Goal: Information Seeking & Learning: Learn about a topic

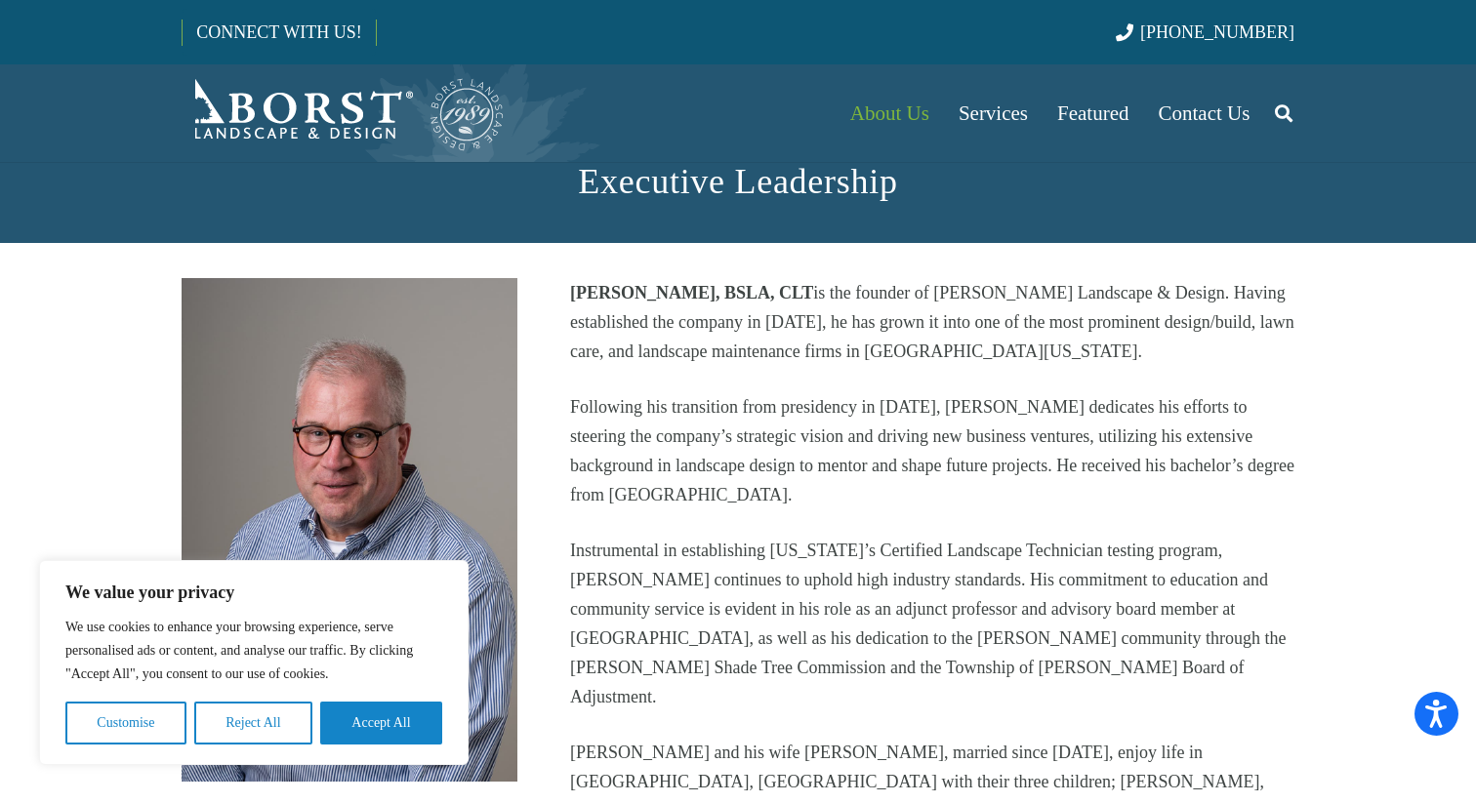
scroll to position [415, 0]
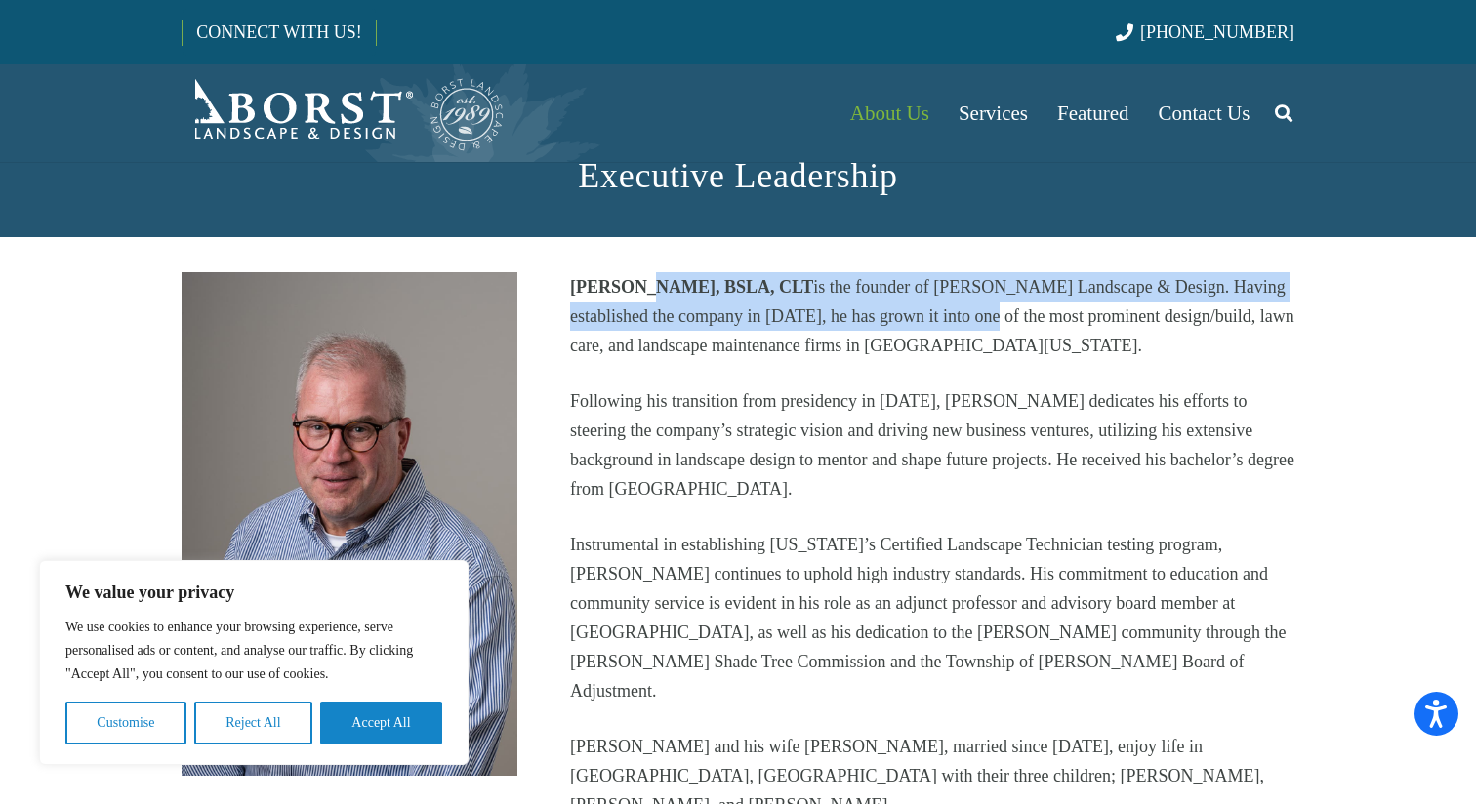
drag, startPoint x: 639, startPoint y: 279, endPoint x: 933, endPoint y: 317, distance: 296.3
click at [933, 317] on p "[PERSON_NAME], BSLA, CLT is the founder of [PERSON_NAME] Landscape & Design. Ha…" at bounding box center [932, 316] width 724 height 88
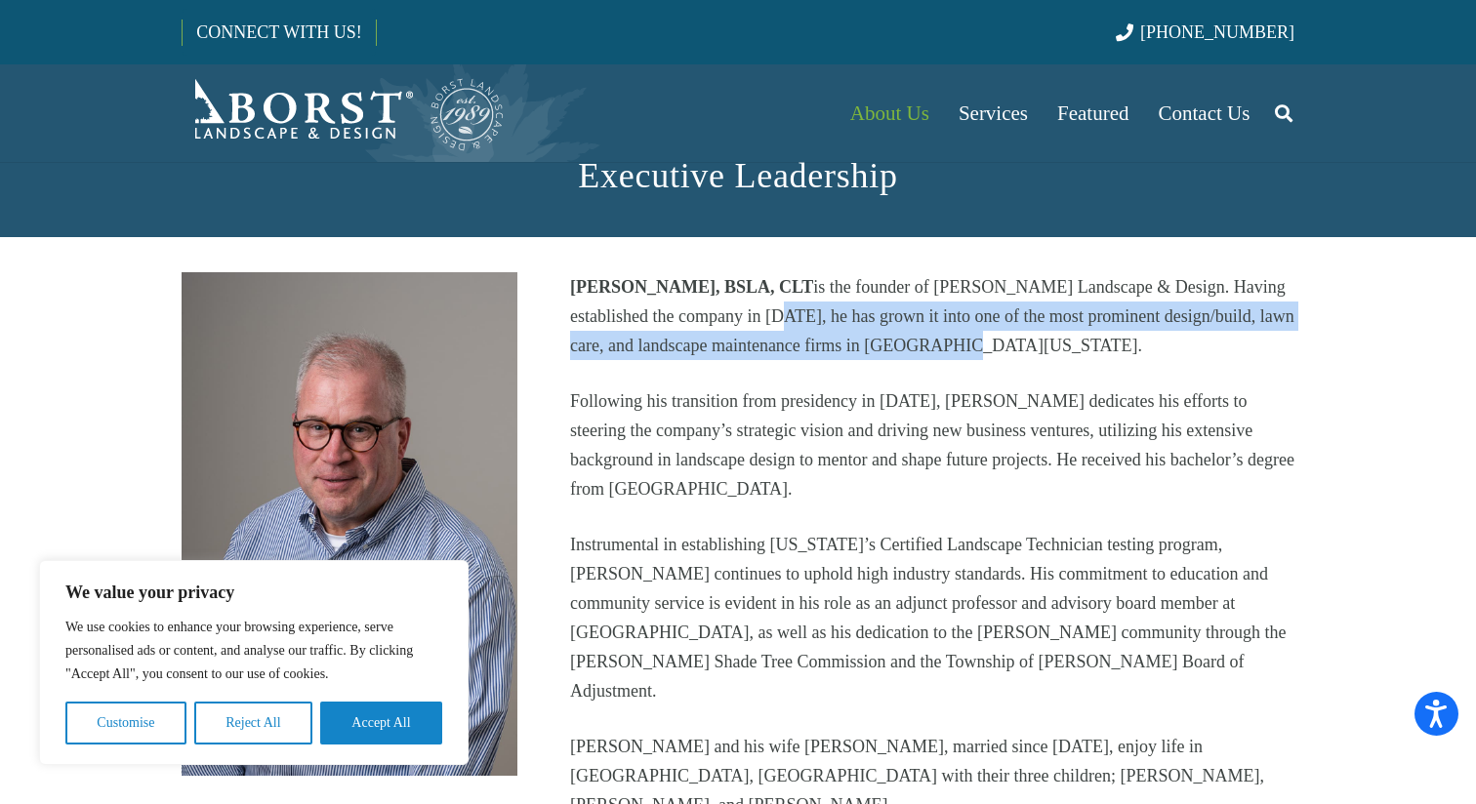
drag, startPoint x: 724, startPoint y: 315, endPoint x: 1045, endPoint y: 344, distance: 321.5
click at [1043, 339] on p "[PERSON_NAME], BSLA, CLT is the founder of [PERSON_NAME] Landscape & Design. Ha…" at bounding box center [932, 316] width 724 height 88
click at [1045, 344] on p "[PERSON_NAME], BSLA, CLT is the founder of [PERSON_NAME] Landscape & Design. Ha…" at bounding box center [932, 316] width 724 height 88
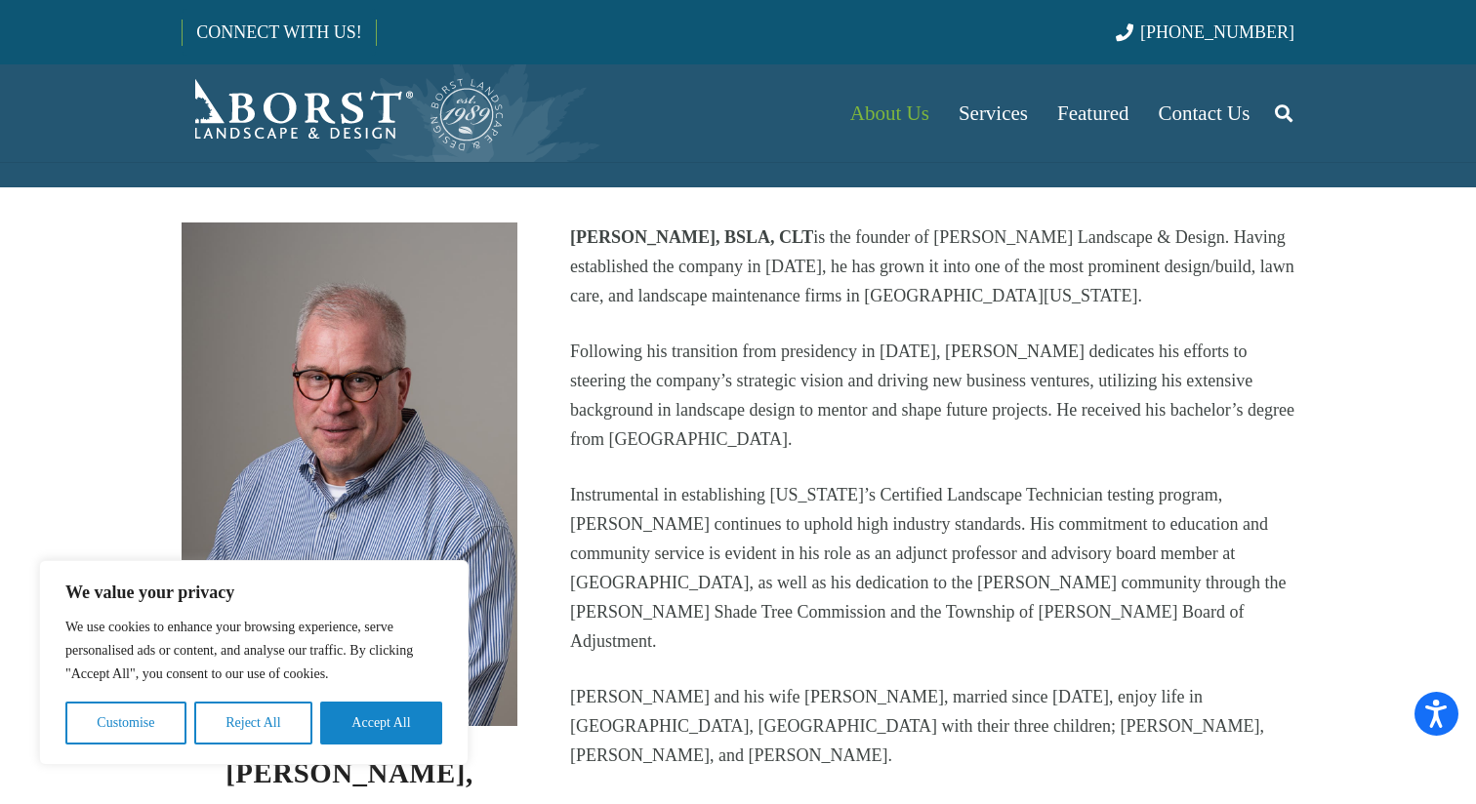
scroll to position [471, 0]
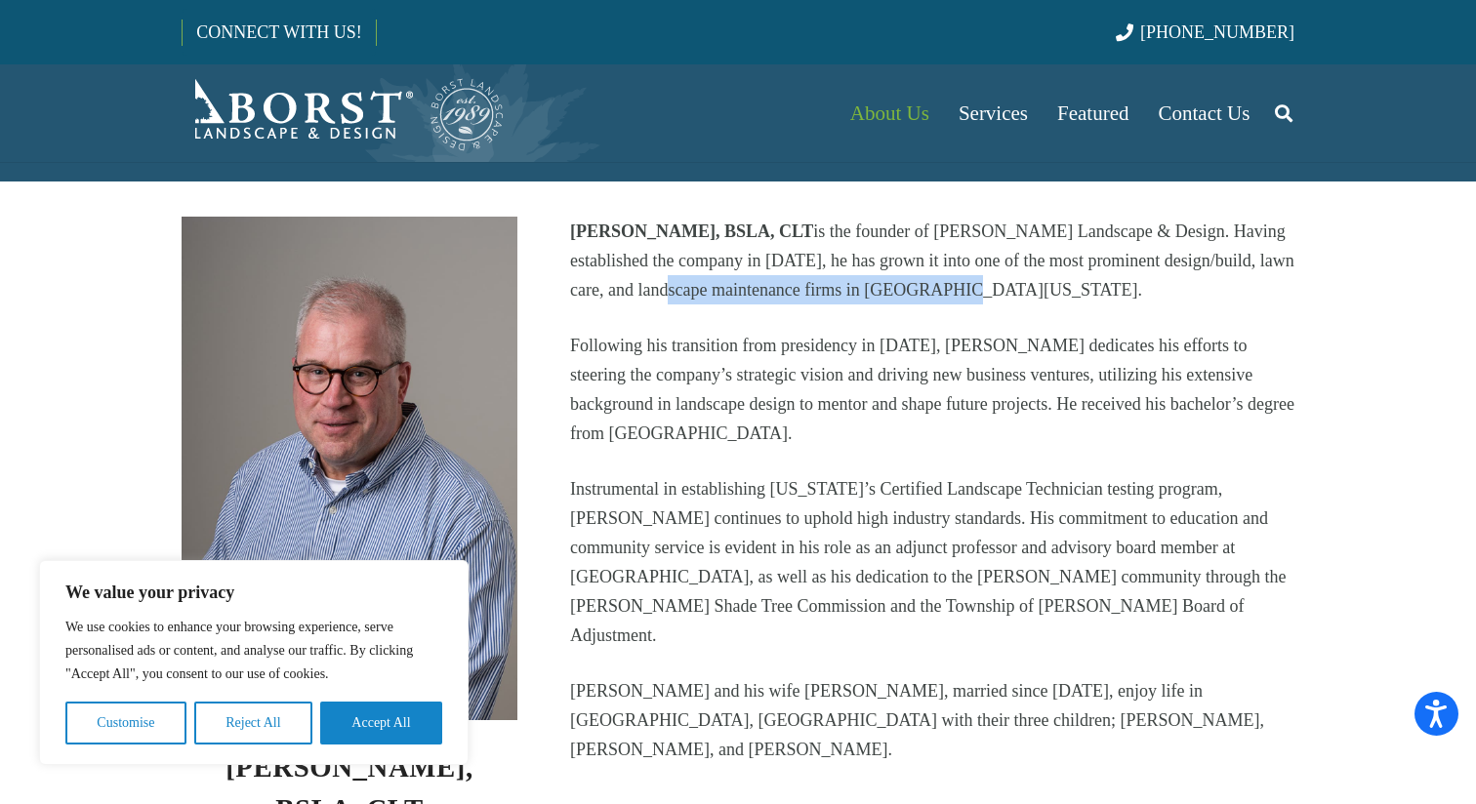
drag, startPoint x: 672, startPoint y: 294, endPoint x: 979, endPoint y: 304, distance: 307.7
click at [977, 303] on p "[PERSON_NAME], BSLA, CLT is the founder of [PERSON_NAME] Landscape & Design. Ha…" at bounding box center [932, 261] width 724 height 88
click at [979, 304] on p "[PERSON_NAME], BSLA, CLT is the founder of [PERSON_NAME] Landscape & Design. Ha…" at bounding box center [932, 261] width 724 height 88
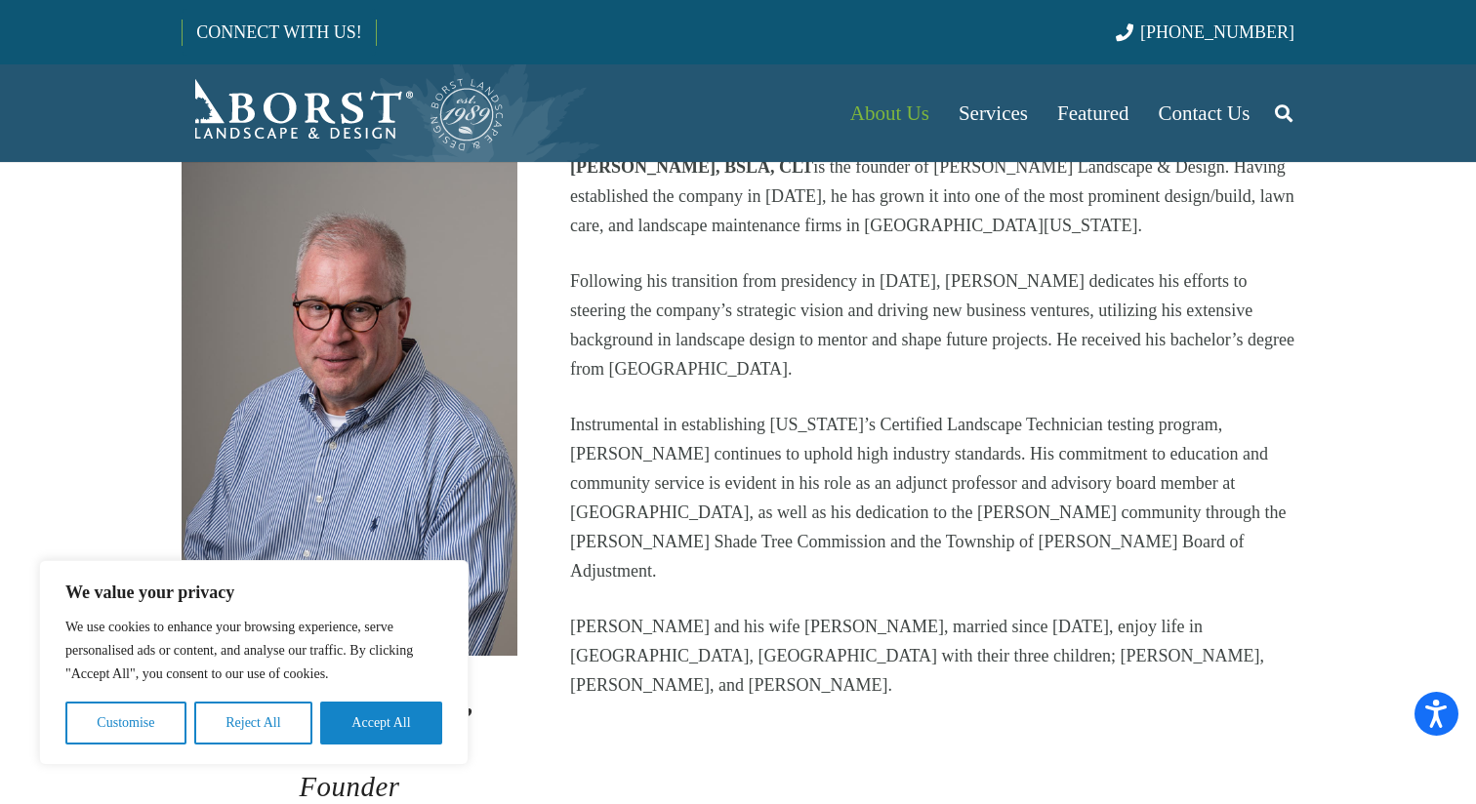
scroll to position [555, 0]
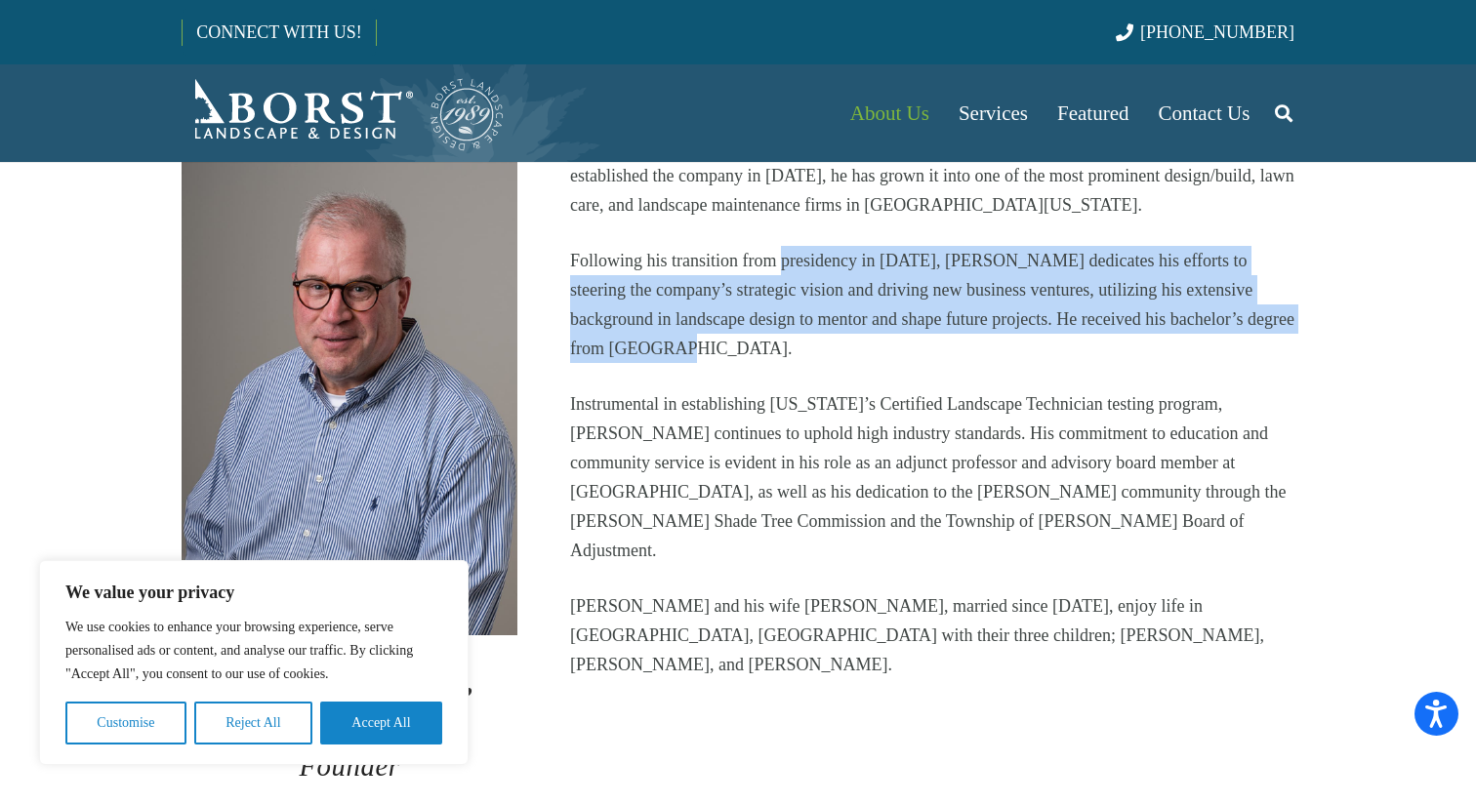
drag, startPoint x: 782, startPoint y: 258, endPoint x: 1169, endPoint y: 341, distance: 395.4
click at [1169, 341] on p "Following his transition from presidency in [DATE], [PERSON_NAME] dedicates his…" at bounding box center [932, 304] width 724 height 117
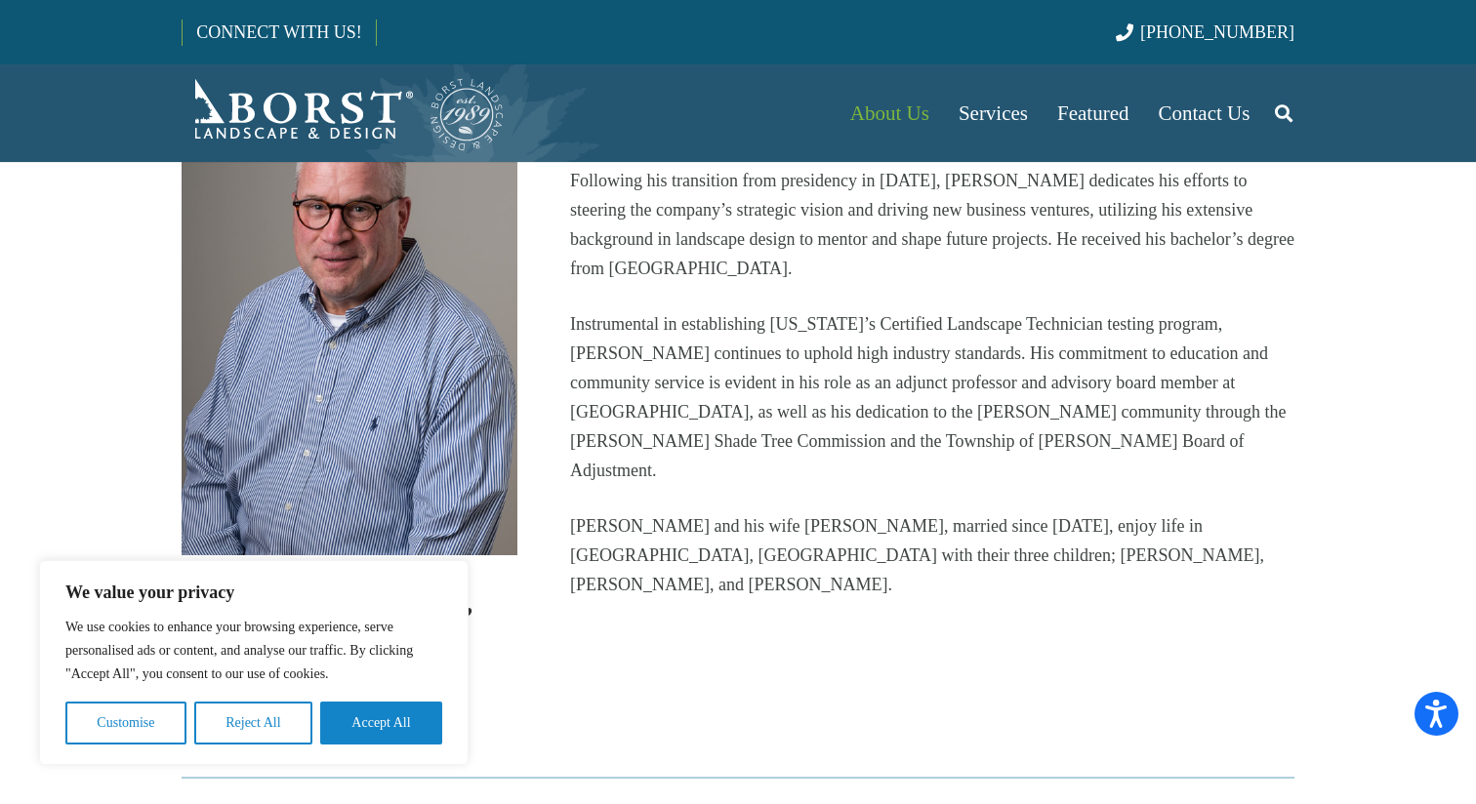
scroll to position [637, 0]
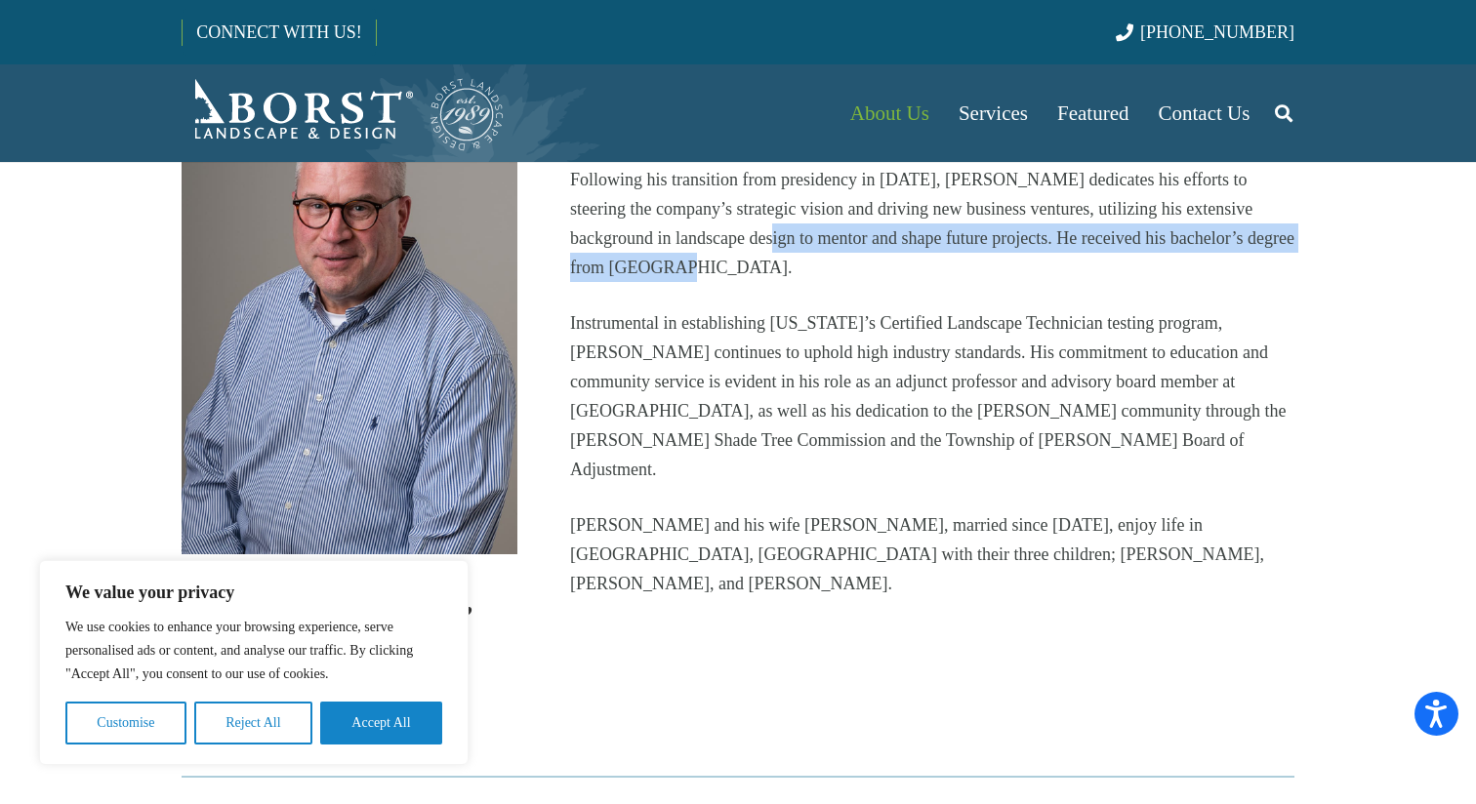
drag, startPoint x: 673, startPoint y: 239, endPoint x: 1010, endPoint y: 276, distance: 339.8
click at [1010, 275] on p "Following his transition from presidency in [DATE], [PERSON_NAME] dedicates his…" at bounding box center [932, 223] width 724 height 117
click at [1010, 276] on p "Following his transition from presidency in [DATE], [PERSON_NAME] dedicates his…" at bounding box center [932, 223] width 724 height 117
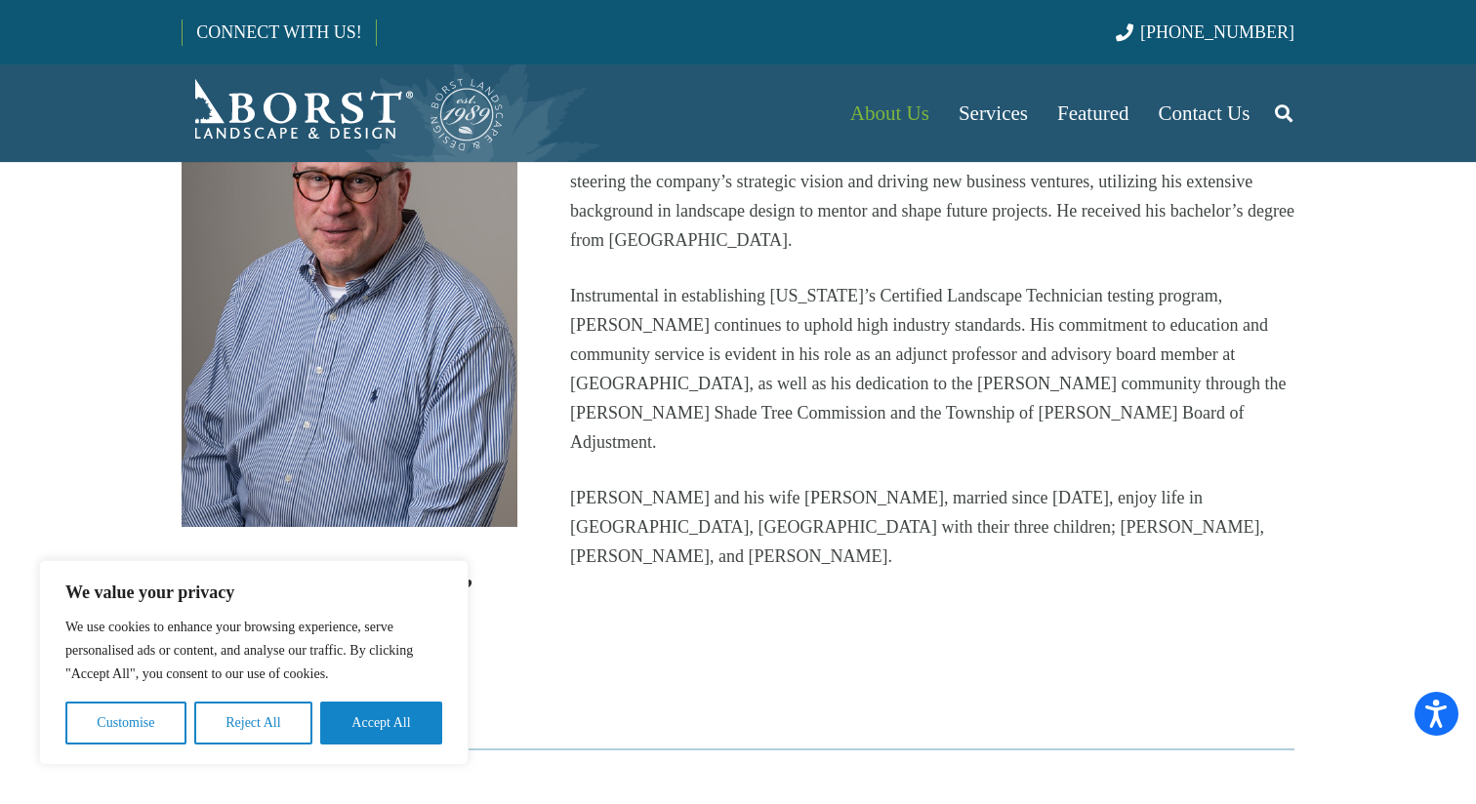
scroll to position [678, 0]
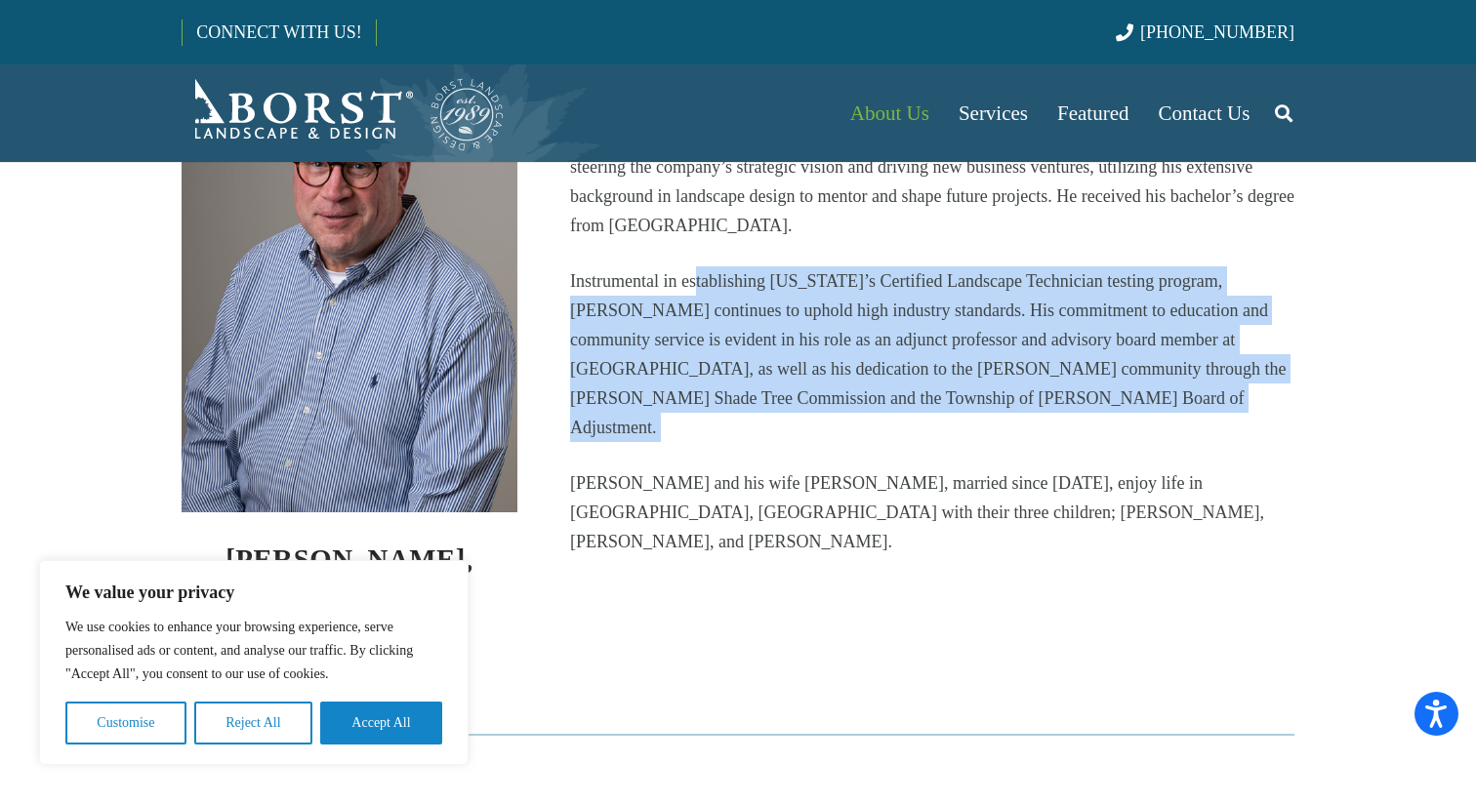
drag, startPoint x: 696, startPoint y: 277, endPoint x: 1224, endPoint y: 437, distance: 551.9
click at [1224, 437] on div "[PERSON_NAME], BSLA, CLT is the founder of [PERSON_NAME] Landscape & Design. Ha…" at bounding box center [932, 283] width 724 height 548
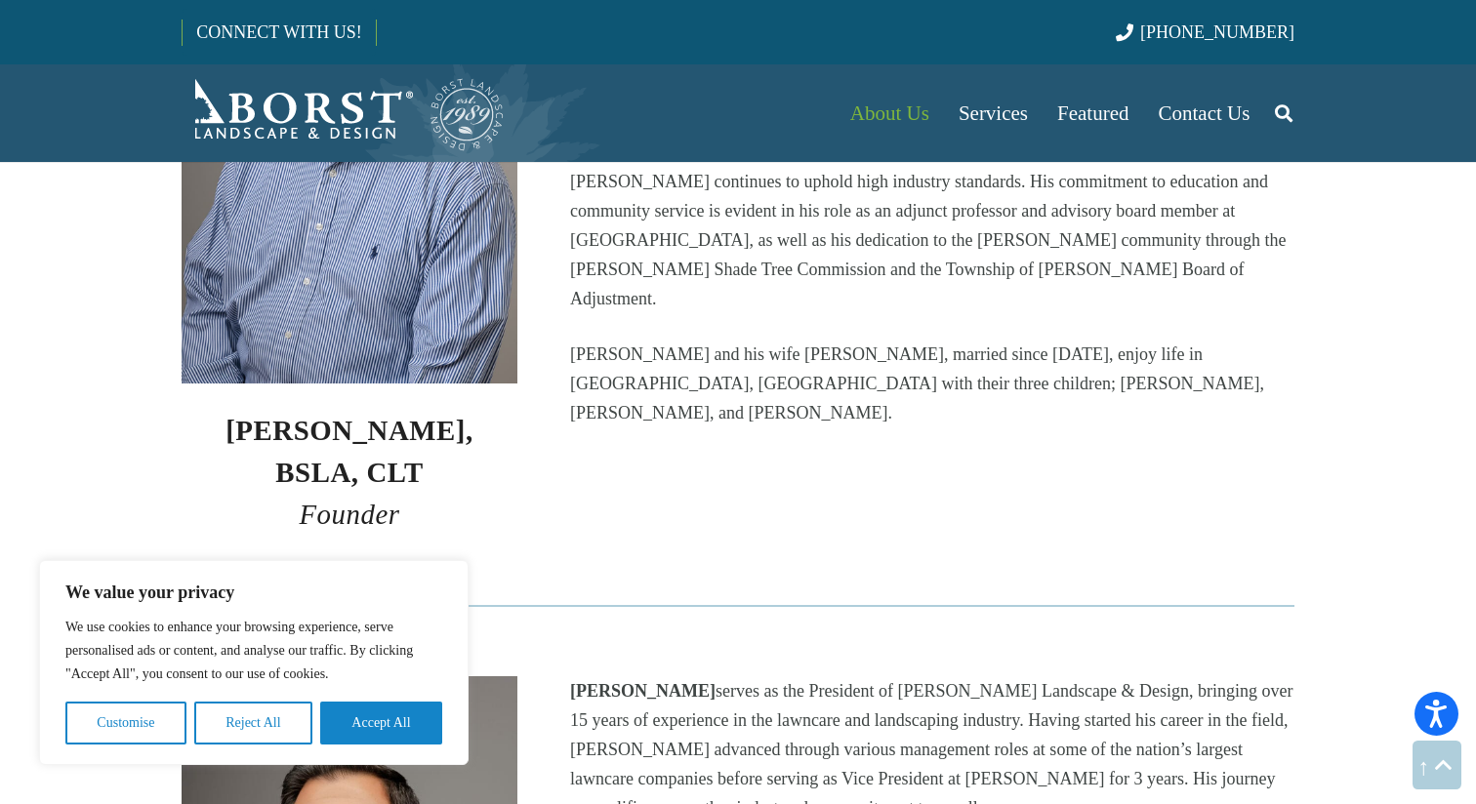
scroll to position [819, 0]
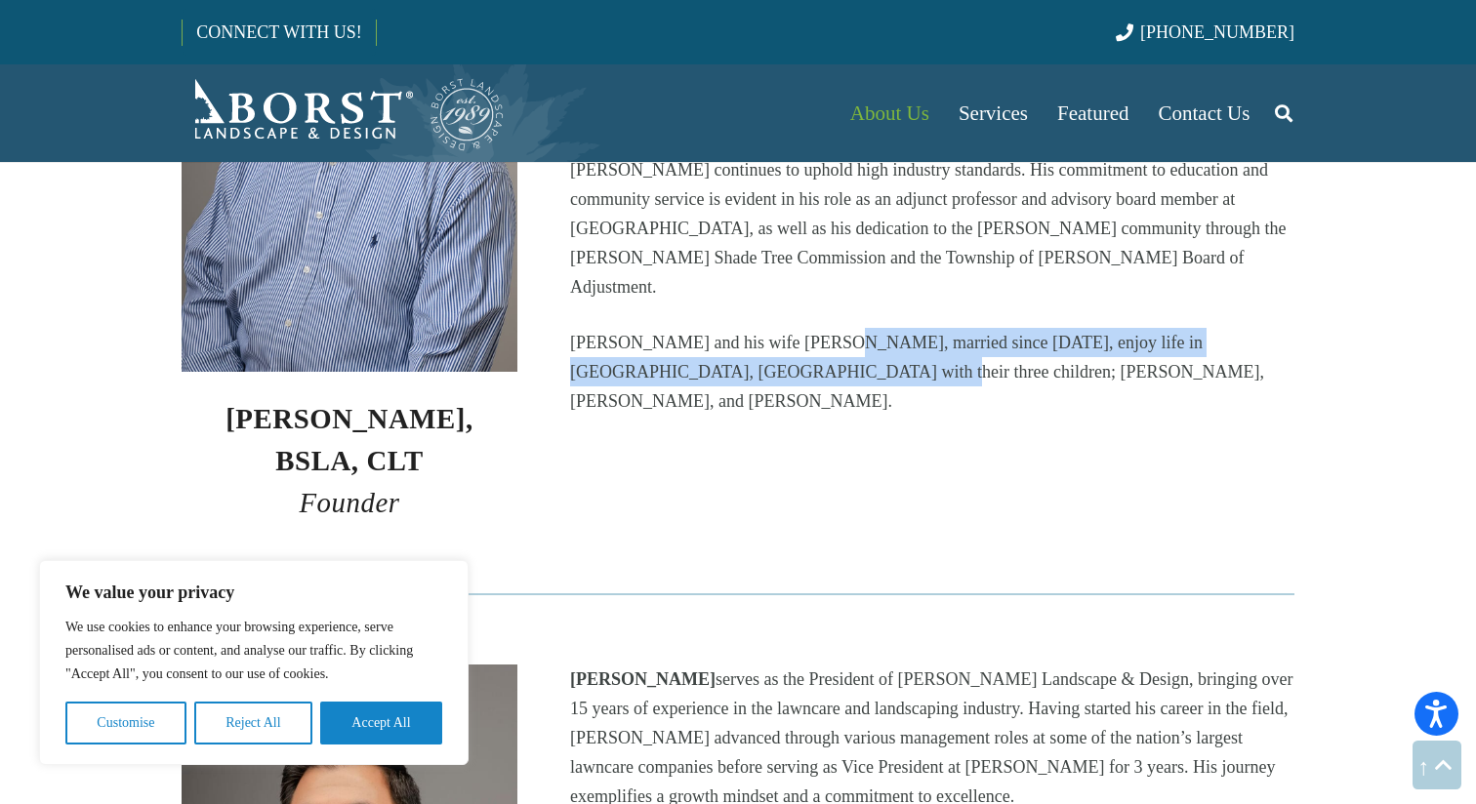
drag, startPoint x: 852, startPoint y: 311, endPoint x: 1110, endPoint y: 370, distance: 264.3
click at [1110, 370] on div "[PERSON_NAME], BSLA, CLT is the founder of [PERSON_NAME] Landscape & Design. Ha…" at bounding box center [932, 196] width 777 height 657
click at [1005, 329] on p "[PERSON_NAME] and his wife [PERSON_NAME], married since [DATE], enjoy life in […" at bounding box center [932, 372] width 724 height 88
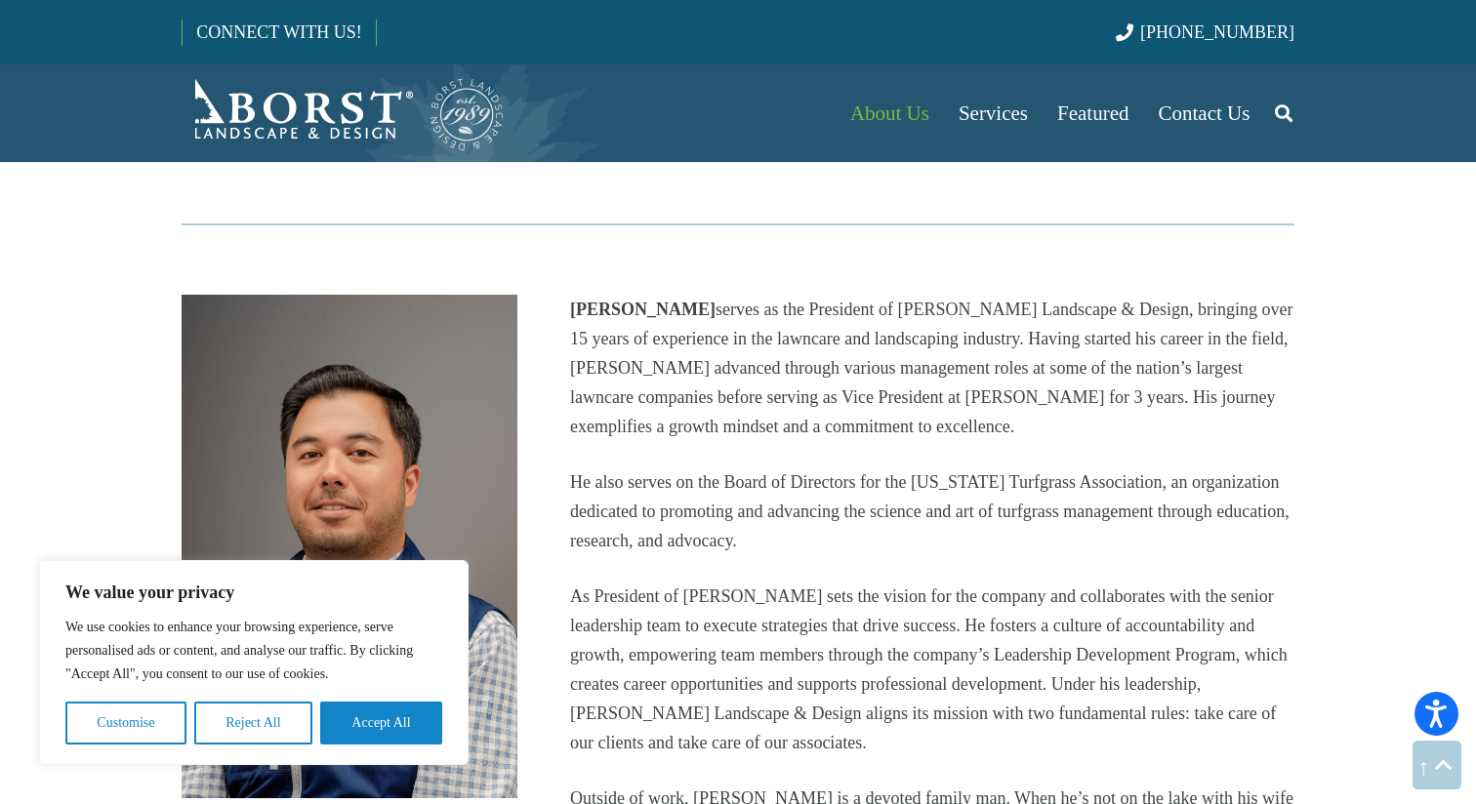
scroll to position [1209, 0]
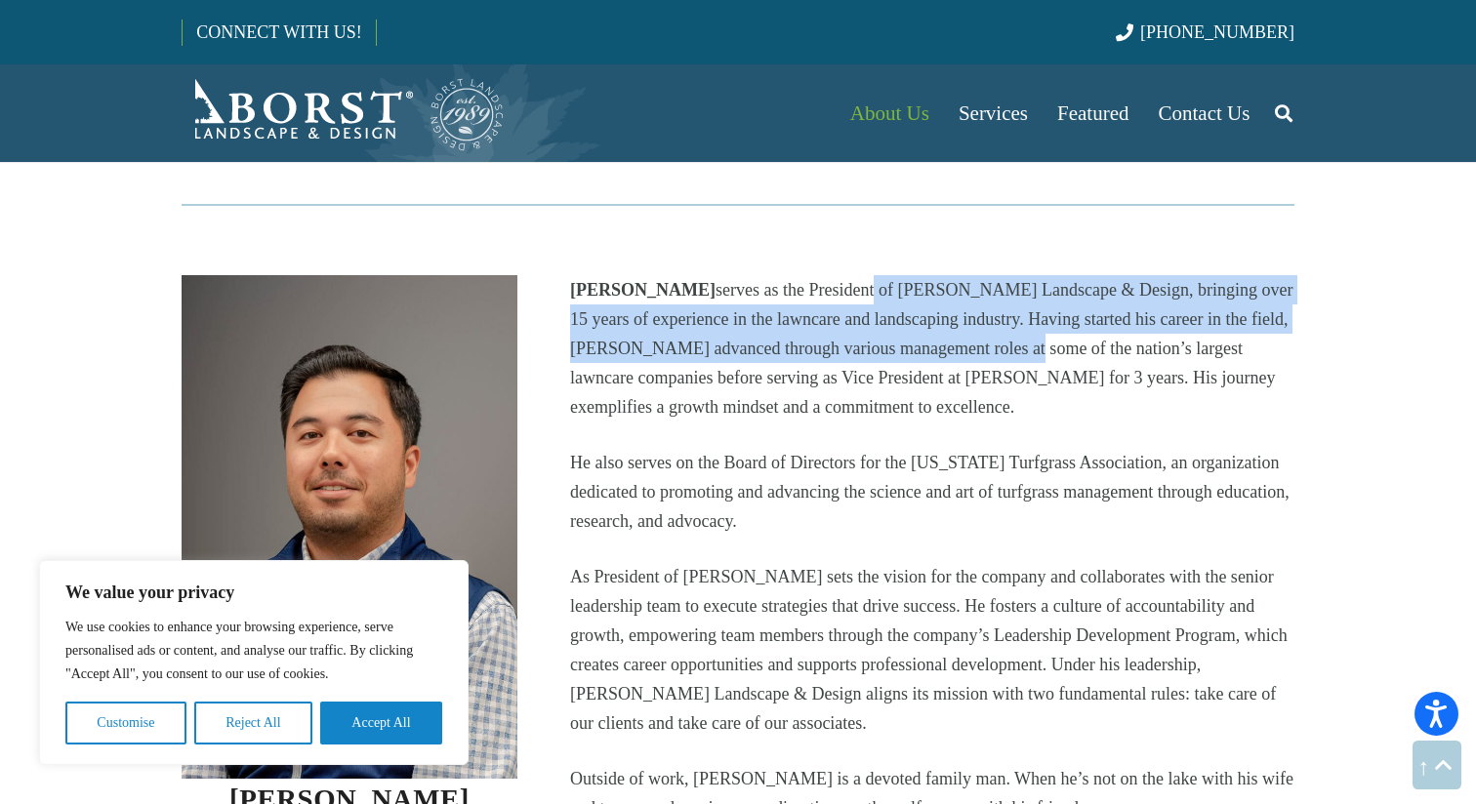
drag, startPoint x: 861, startPoint y: 248, endPoint x: 985, endPoint y: 322, distance: 144.5
click at [985, 322] on p "[PERSON_NAME] serves as the President of [PERSON_NAME] Landscape & Design, brin…" at bounding box center [932, 348] width 724 height 146
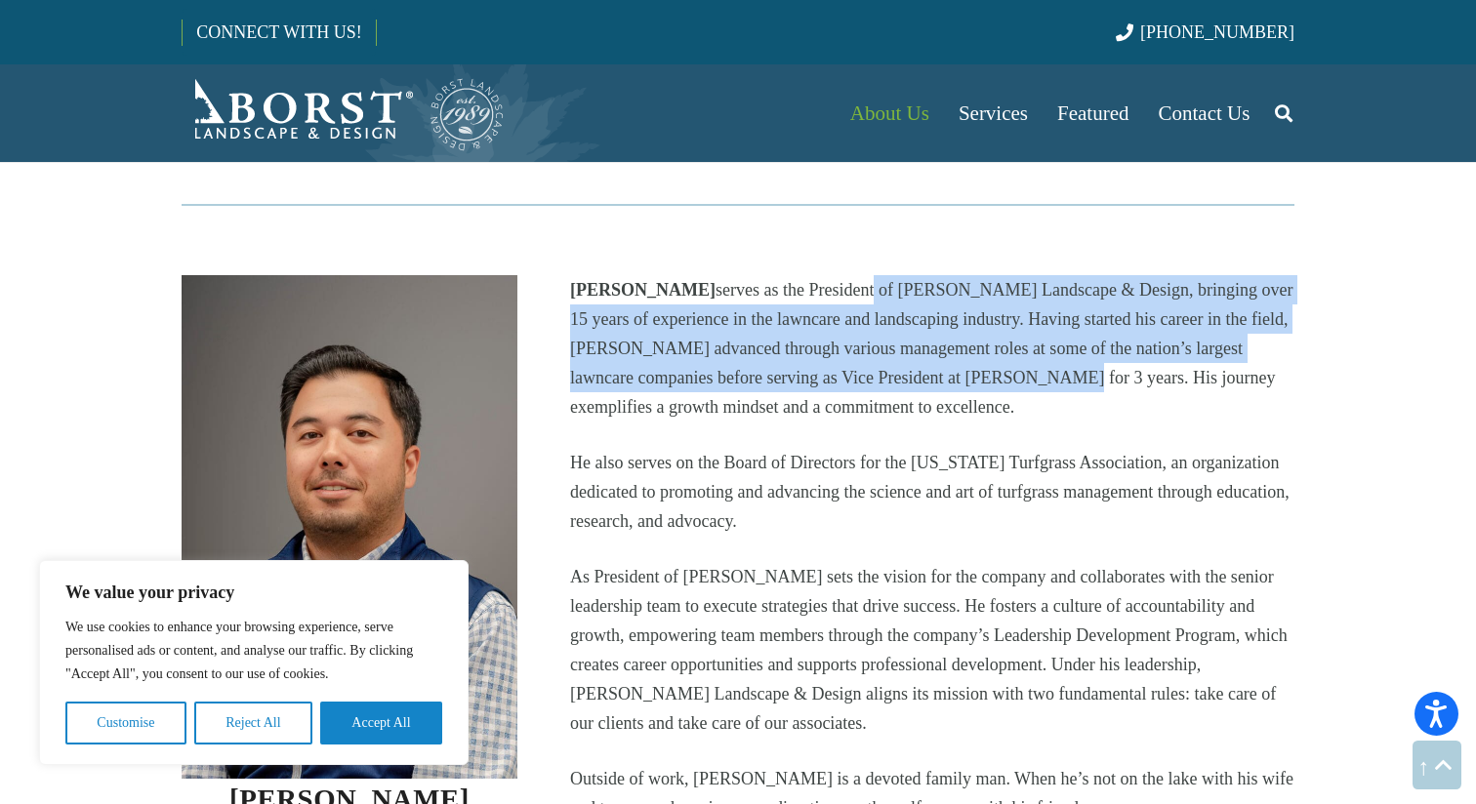
click at [985, 322] on p "[PERSON_NAME] serves as the President of [PERSON_NAME] Landscape & Design, brin…" at bounding box center [932, 348] width 724 height 146
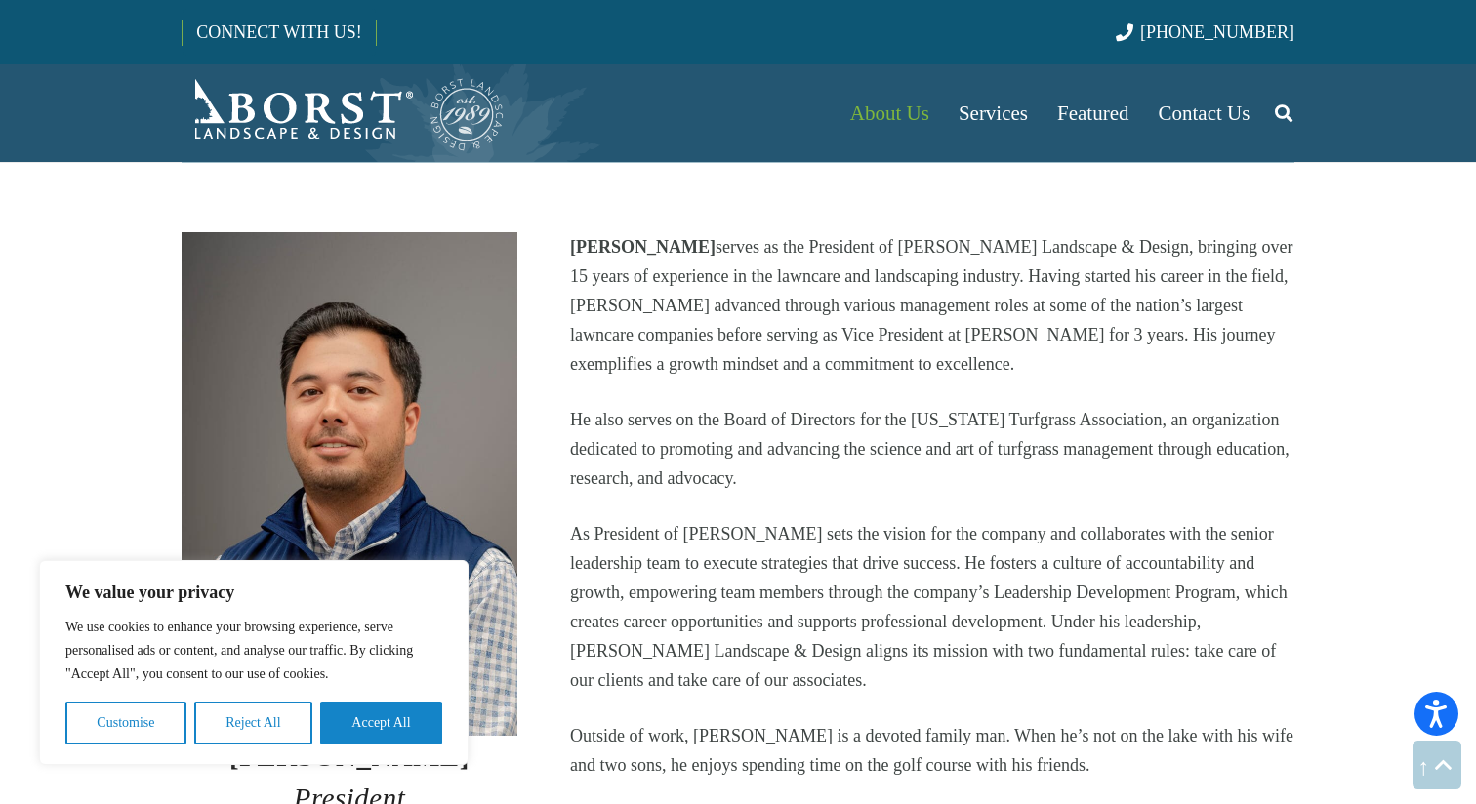
scroll to position [1264, 0]
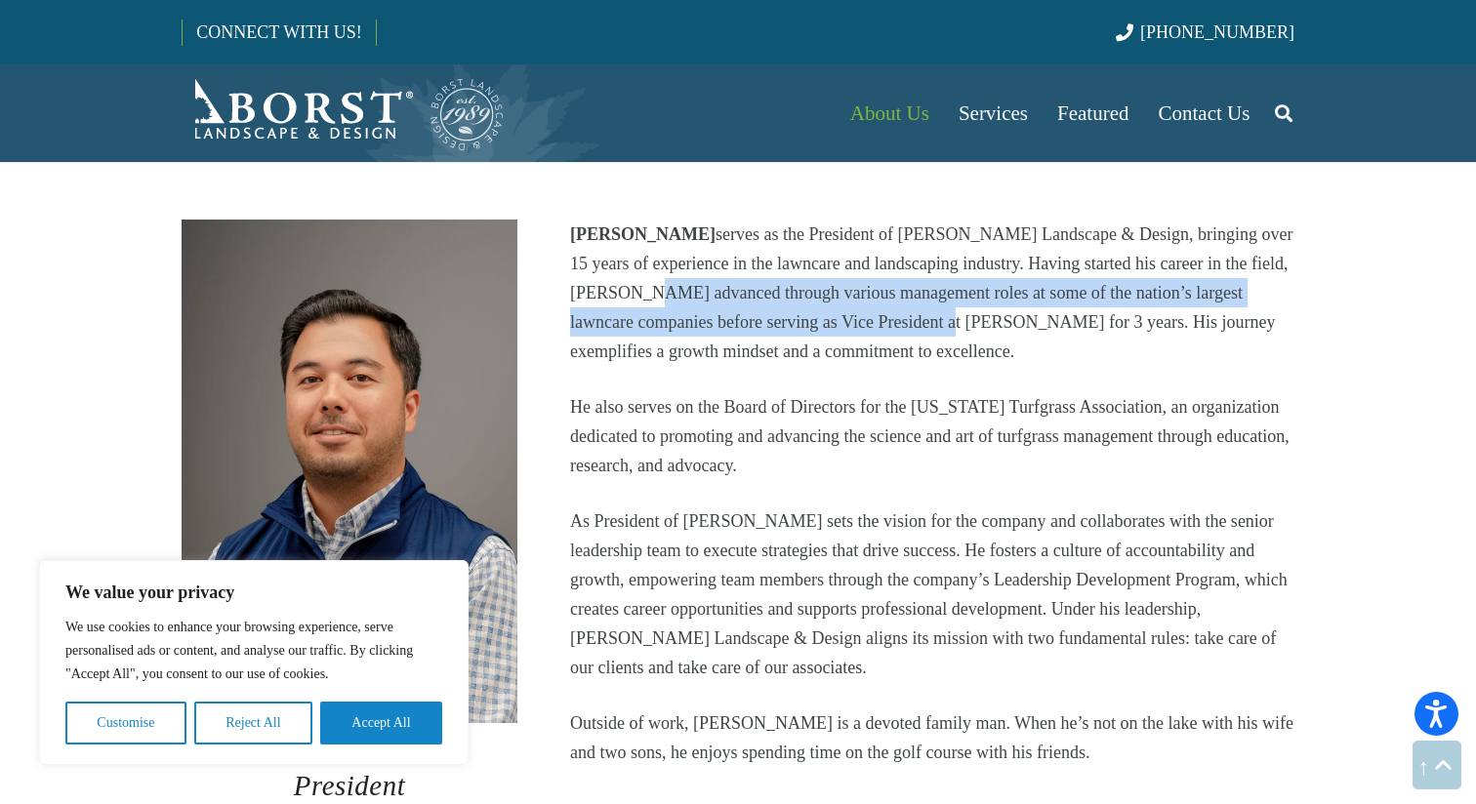
drag, startPoint x: 624, startPoint y: 251, endPoint x: 888, endPoint y: 278, distance: 266.0
click at [888, 278] on p "[PERSON_NAME] serves as the President of [PERSON_NAME] Landscape & Design, brin…" at bounding box center [932, 293] width 724 height 146
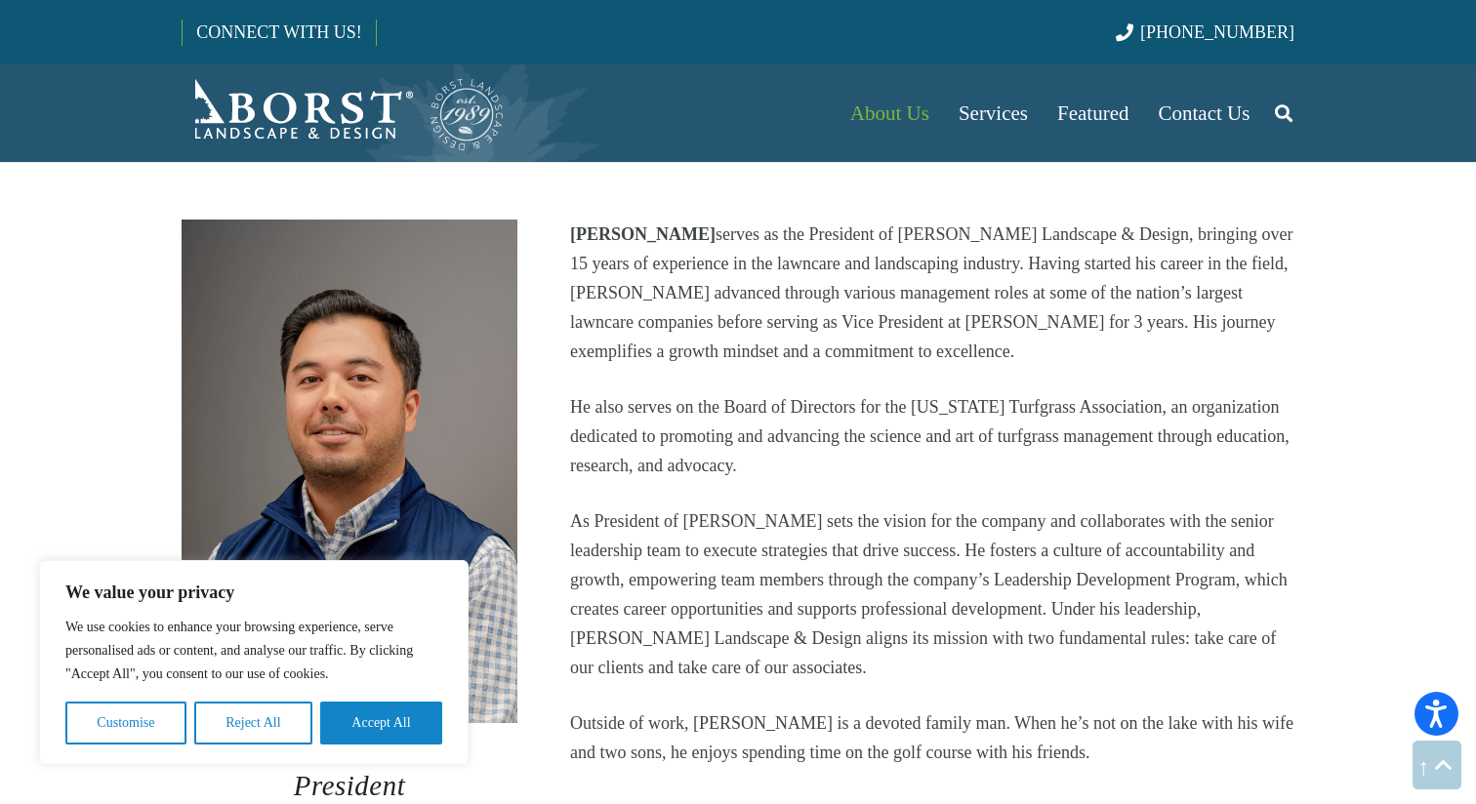
click at [890, 280] on p "[PERSON_NAME] serves as the President of [PERSON_NAME] Landscape & Design, brin…" at bounding box center [932, 293] width 724 height 146
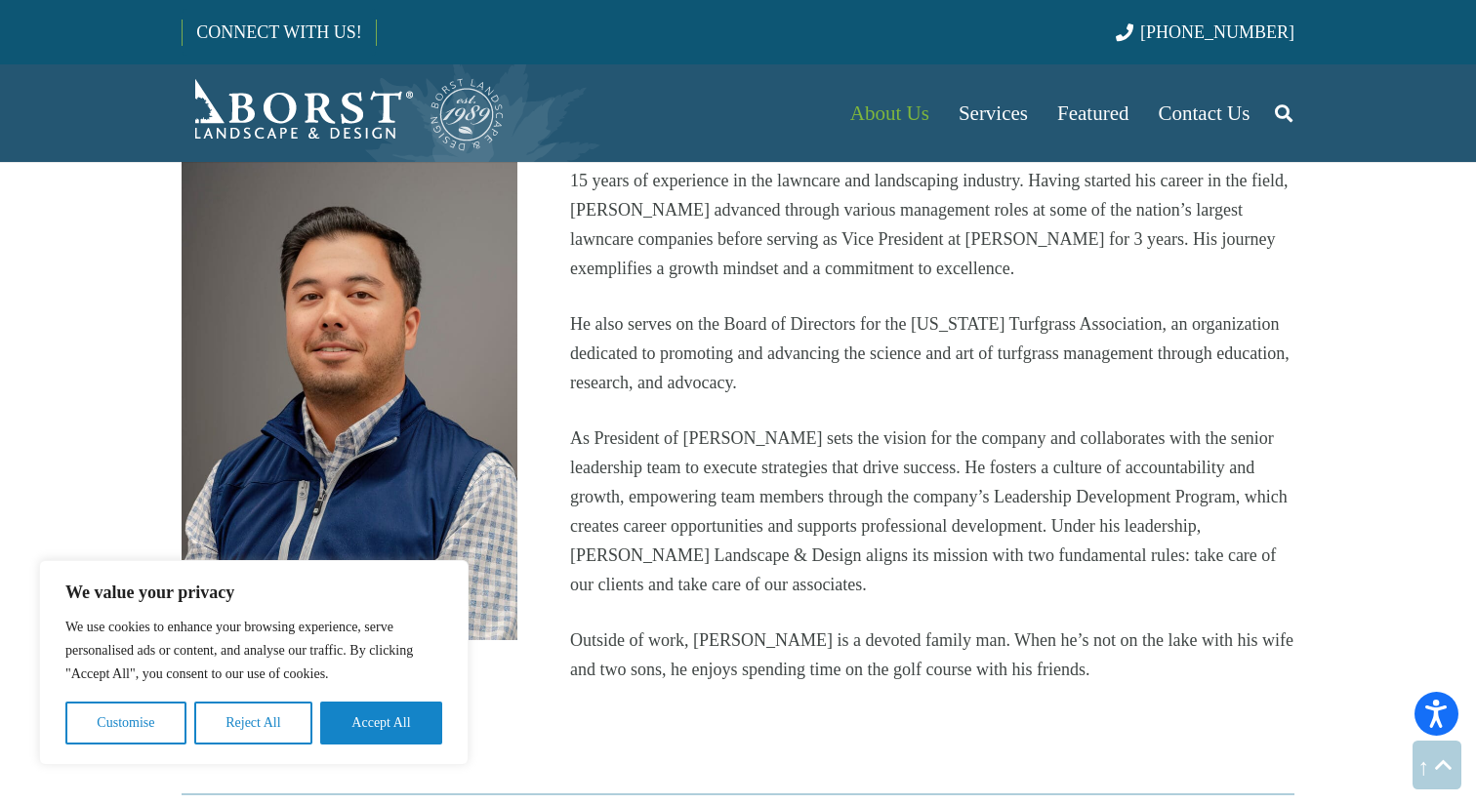
scroll to position [1351, 0]
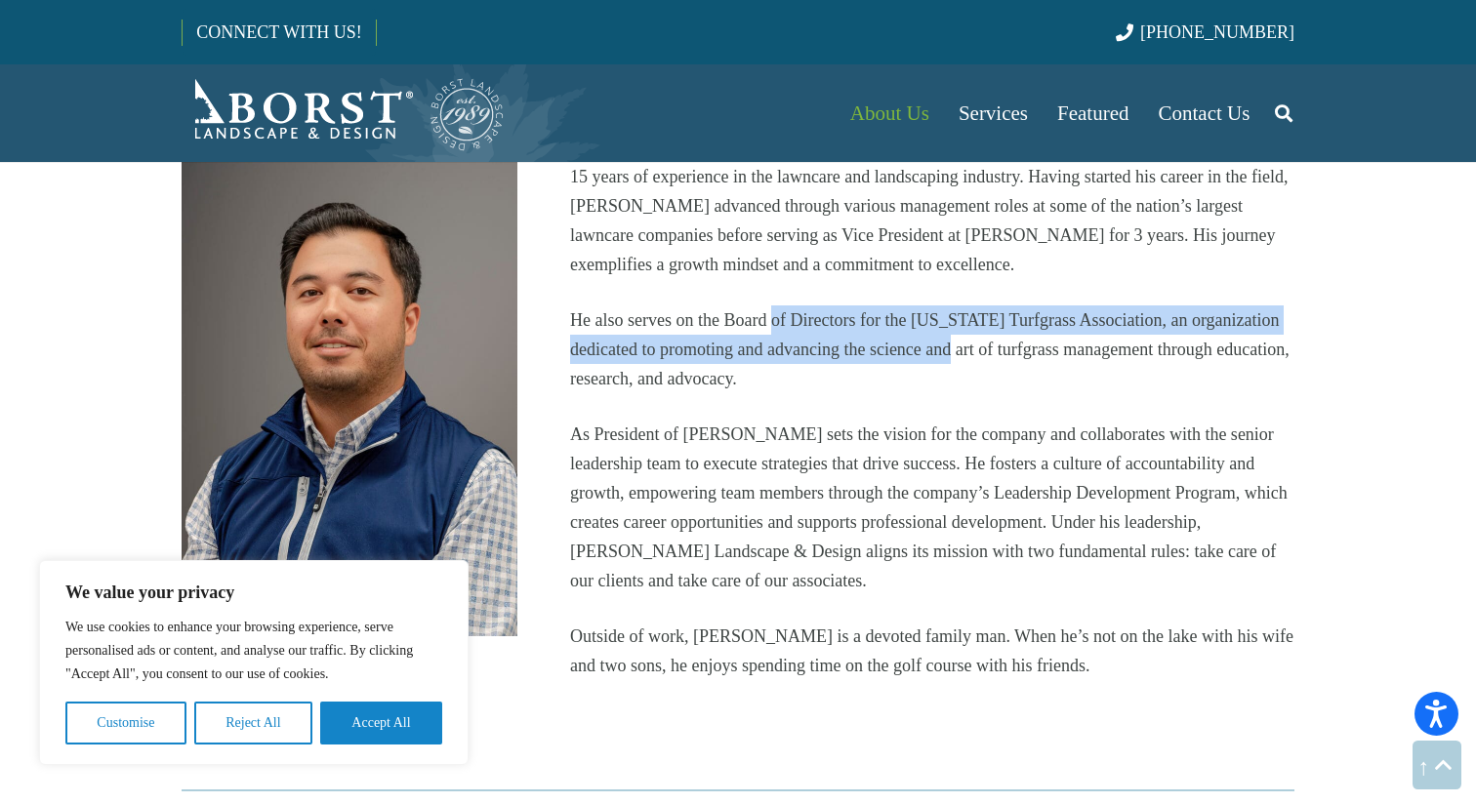
drag, startPoint x: 800, startPoint y: 285, endPoint x: 958, endPoint y: 308, distance: 159.9
click at [957, 306] on p "He also serves on the Board of Directors for the [US_STATE] Turfgrass Associati…" at bounding box center [932, 350] width 724 height 88
click at [958, 308] on p "He also serves on the Board of Directors for the [US_STATE] Turfgrass Associati…" at bounding box center [932, 350] width 724 height 88
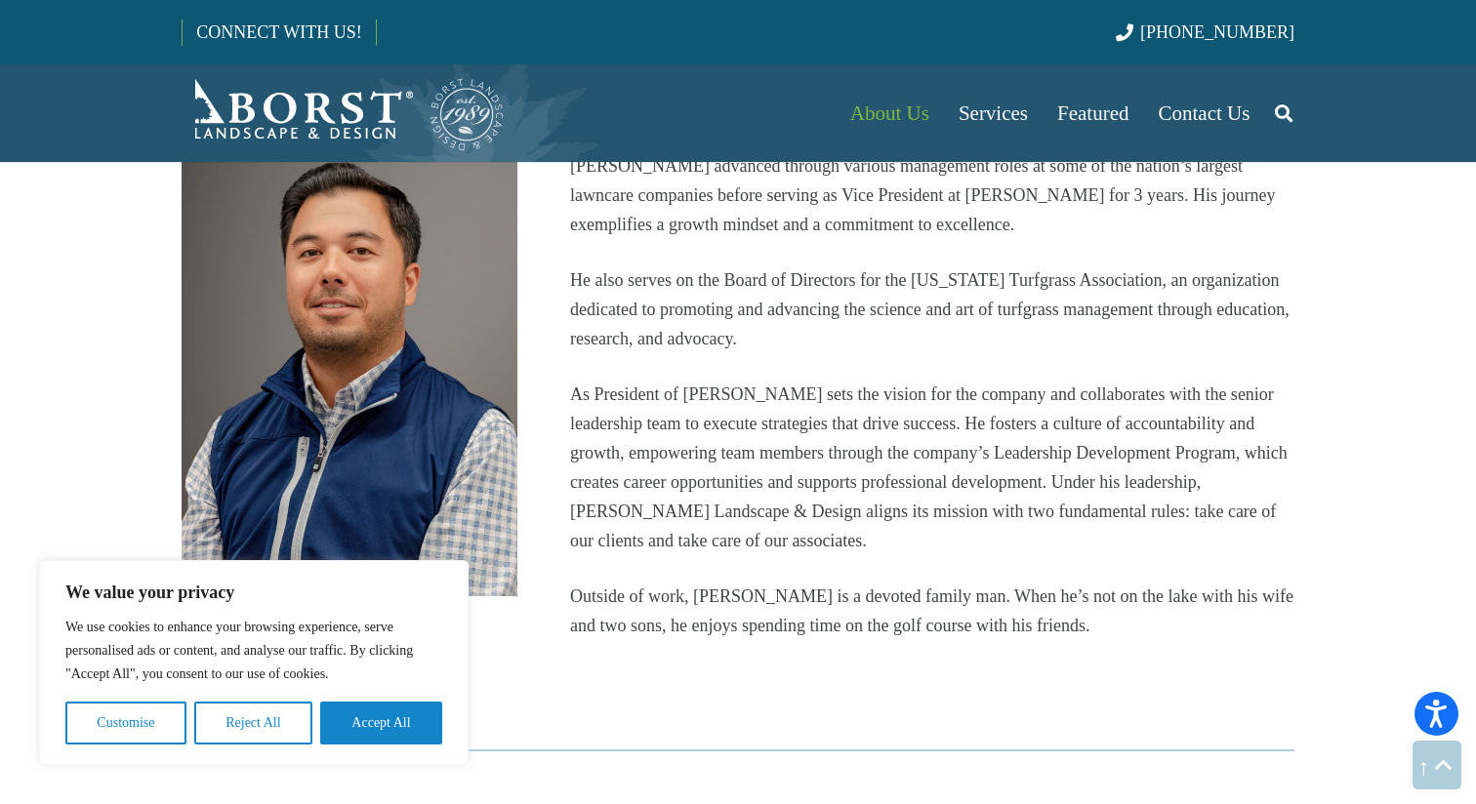
scroll to position [1393, 0]
drag, startPoint x: 667, startPoint y: 280, endPoint x: 827, endPoint y: 418, distance: 211.1
click at [827, 418] on div "[PERSON_NAME] serves as the President of [PERSON_NAME] Landscape & Design, brin…" at bounding box center [932, 365] width 724 height 548
click at [827, 418] on p "As President of [PERSON_NAME] sets the vision for the company and collaborates …" at bounding box center [932, 466] width 724 height 176
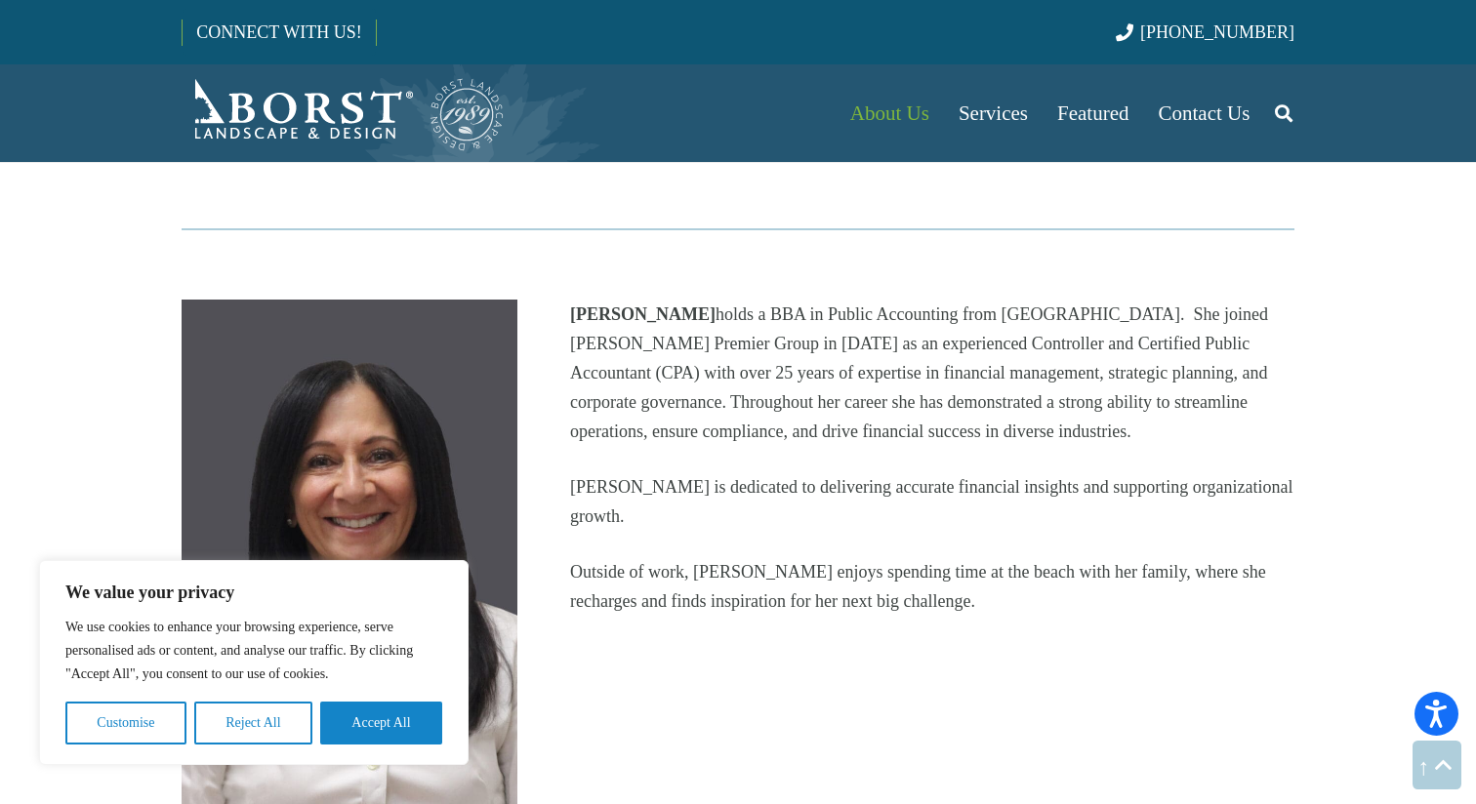
scroll to position [1982, 0]
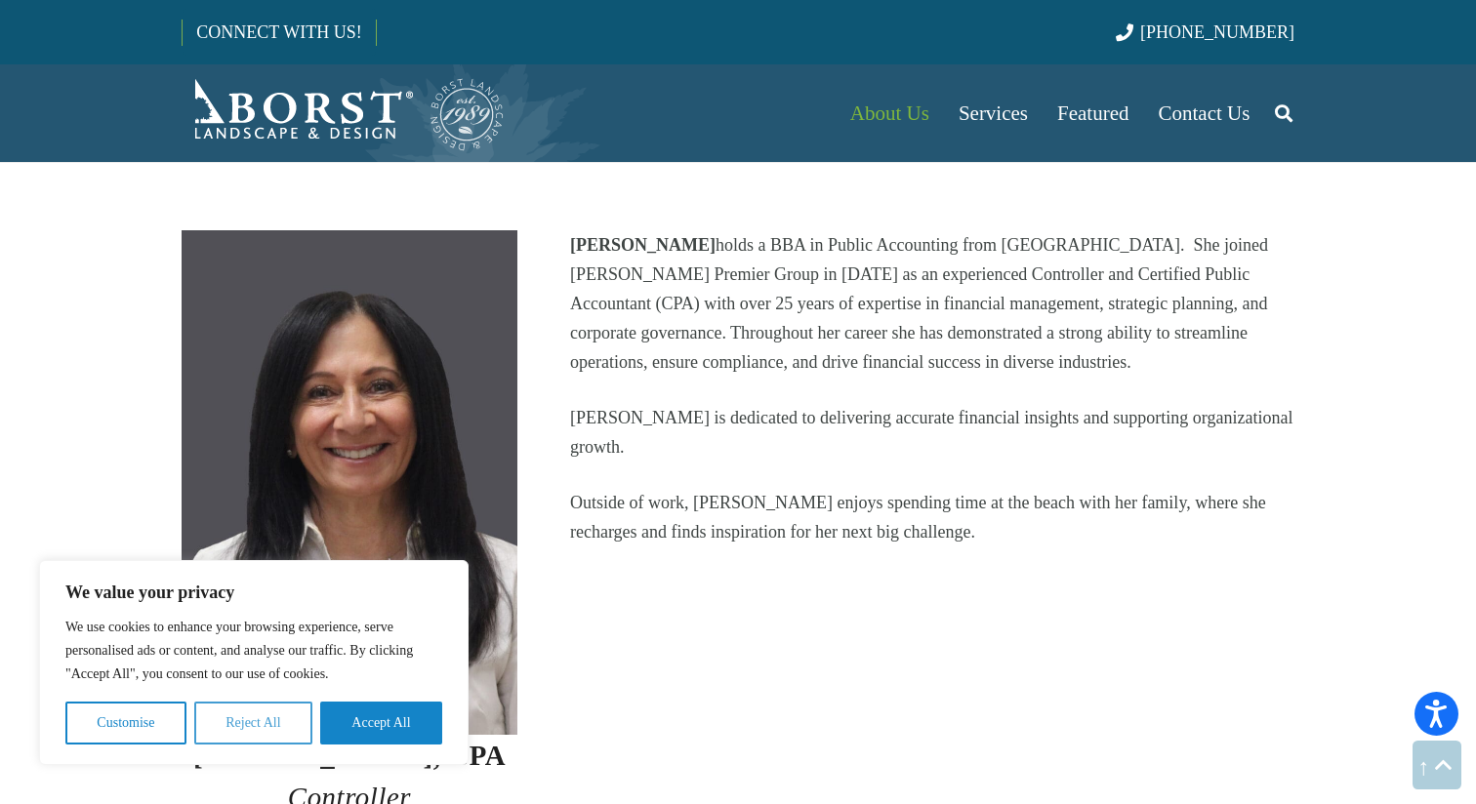
click at [226, 719] on button "Reject All" at bounding box center [253, 723] width 118 height 43
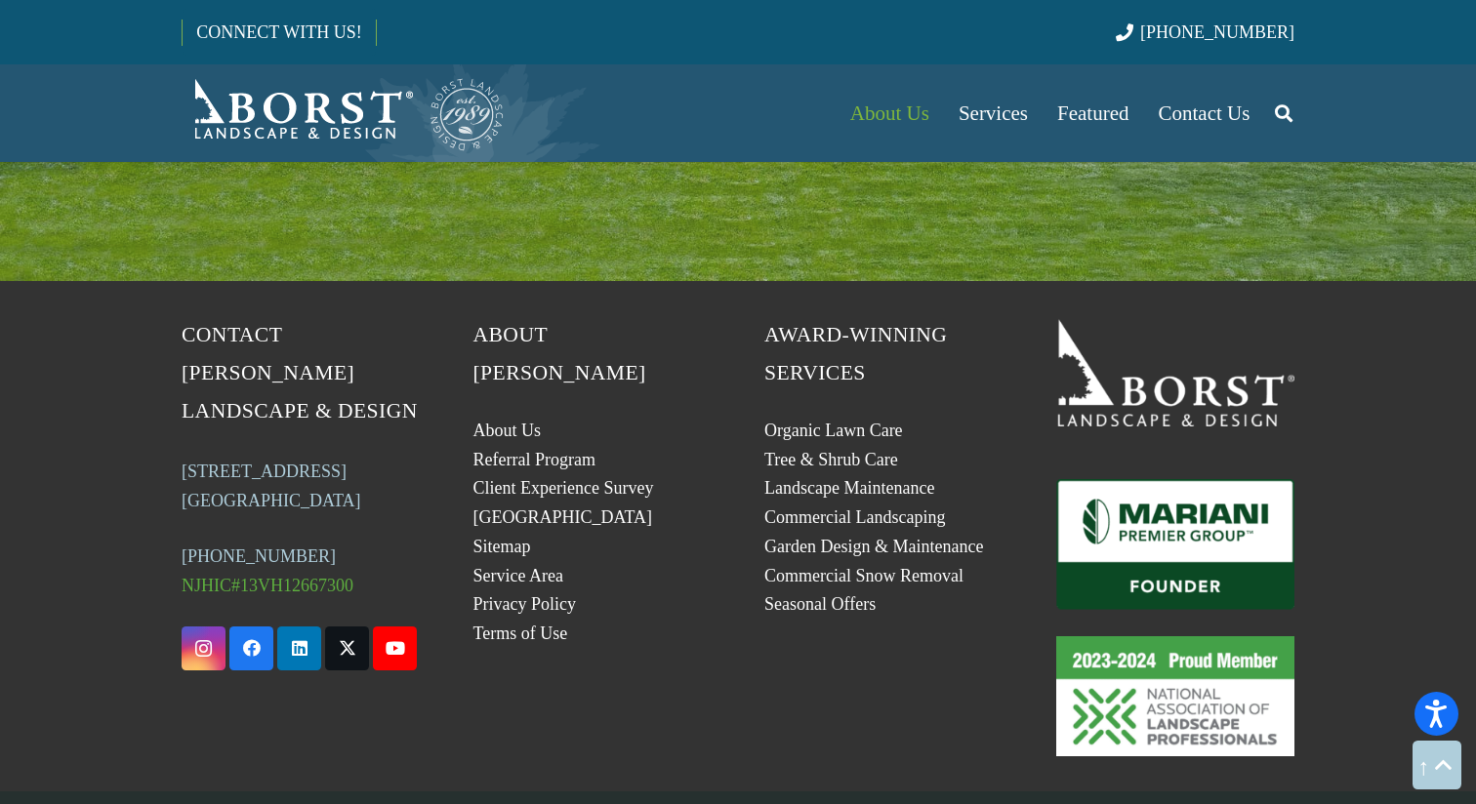
scroll to position [8577, 0]
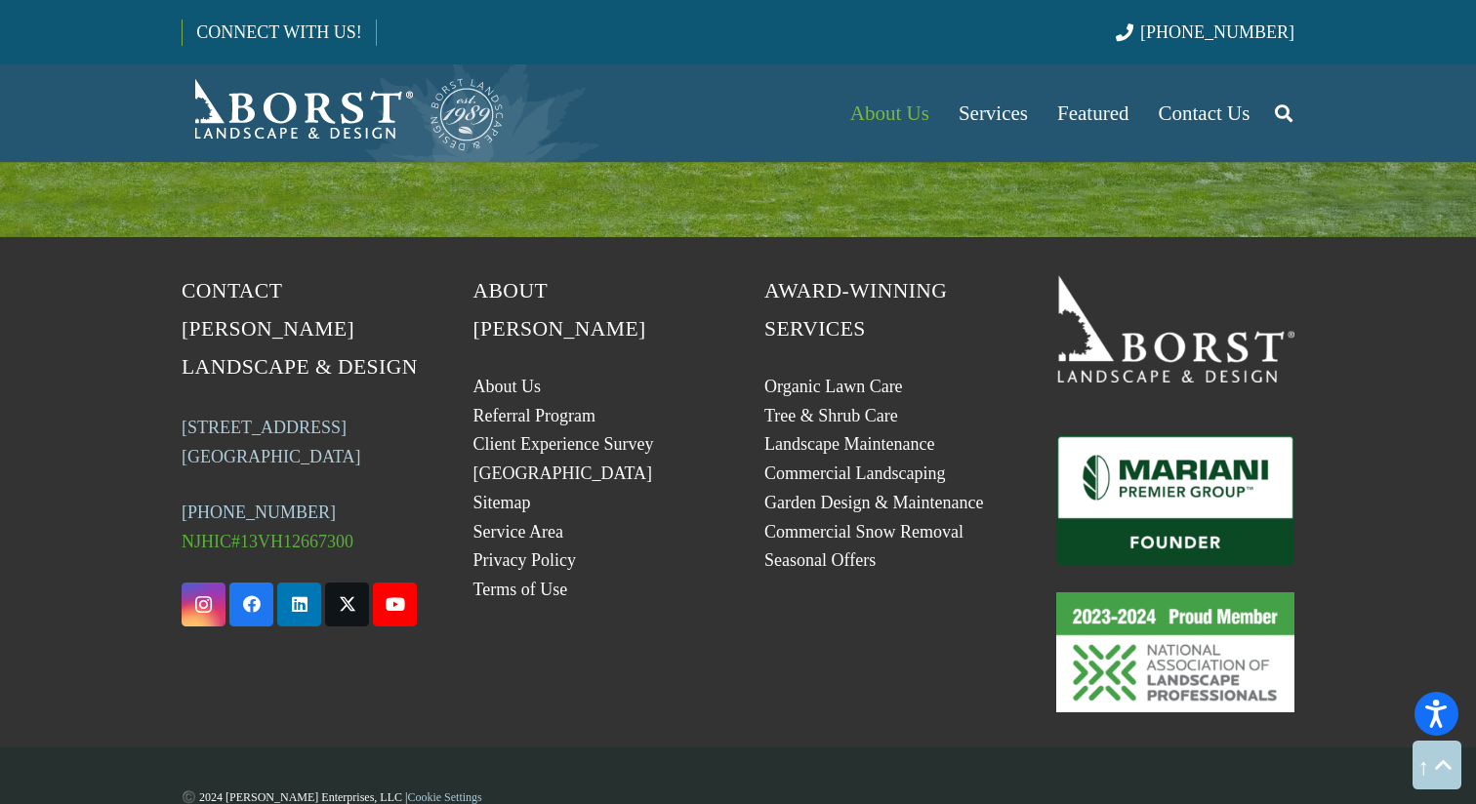
click at [1148, 457] on img "Mariani_Badge_Full_Founder" at bounding box center [1175, 500] width 239 height 131
click at [1152, 605] on img "23-24_Proud_Member_logo" at bounding box center [1175, 652] width 239 height 119
